Goal: Task Accomplishment & Management: Manage account settings

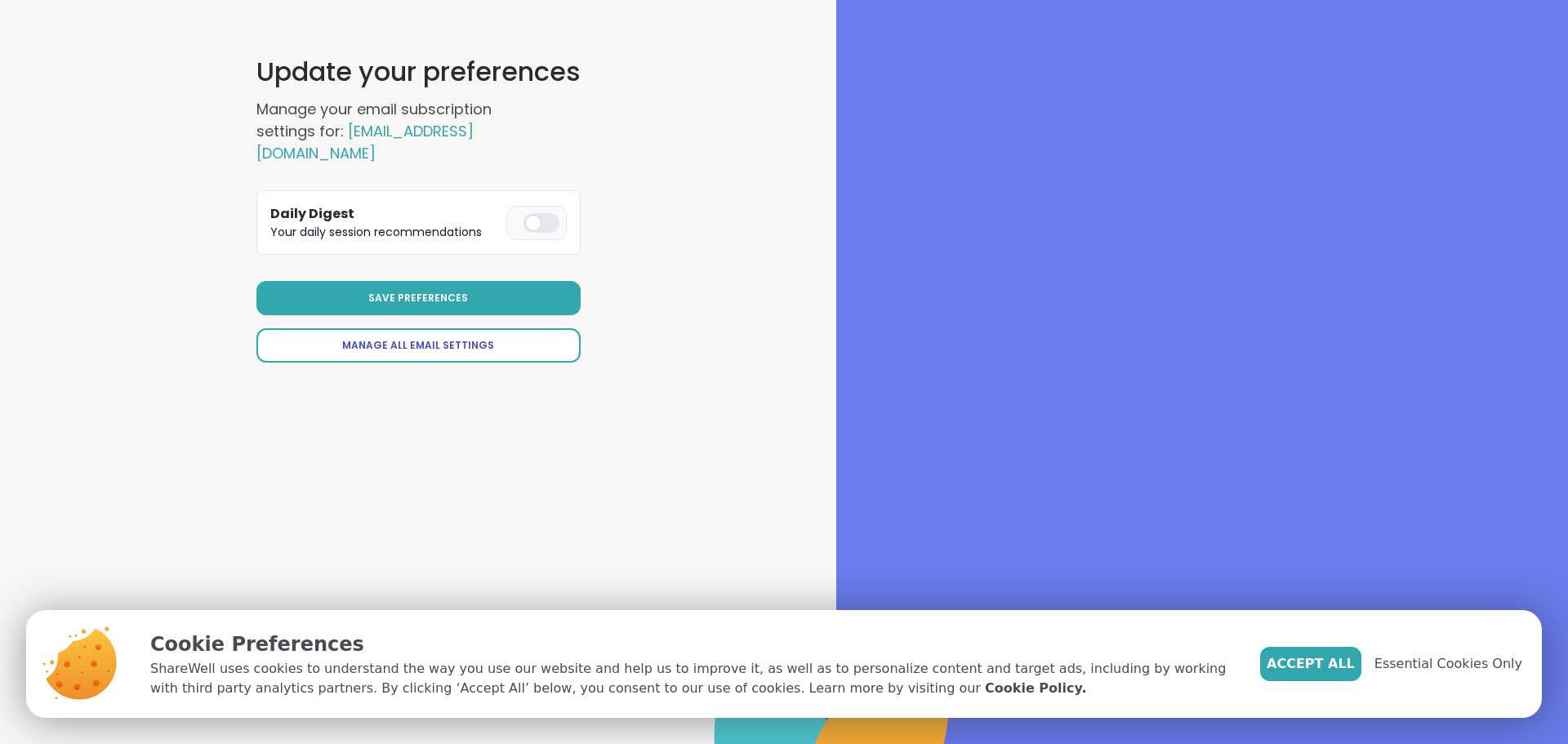
click at [488, 328] on link "Manage All Email Settings" at bounding box center [418, 345] width 324 height 35
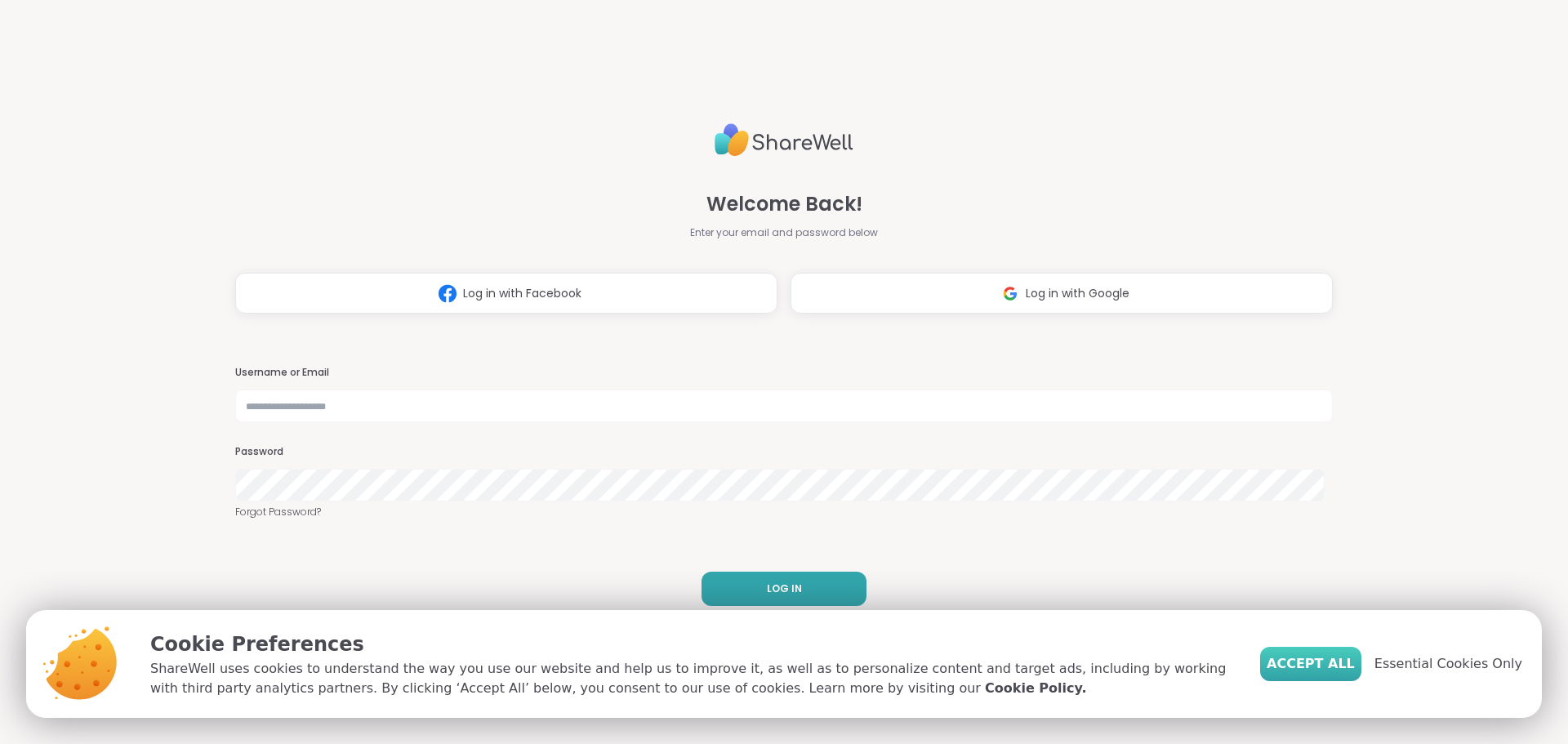
click at [1333, 670] on span "Accept All" at bounding box center [1310, 663] width 89 height 19
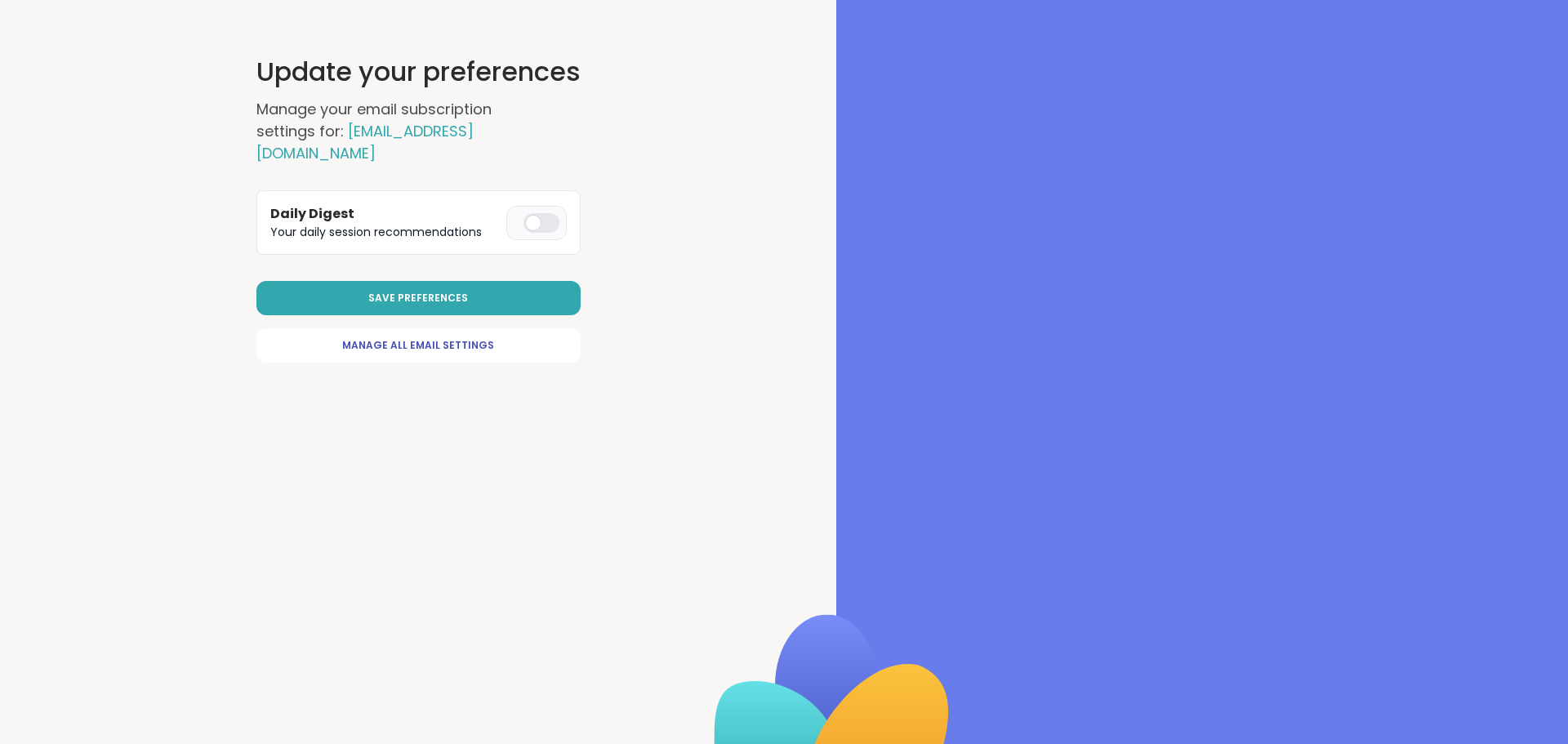
click at [525, 213] on div at bounding box center [541, 223] width 36 height 19
click at [428, 291] on span "Save Preferences" at bounding box center [418, 298] width 100 height 14
